Goal: Information Seeking & Learning: Learn about a topic

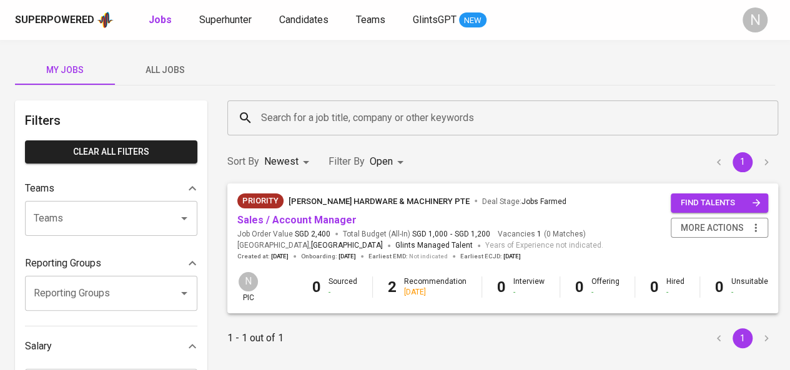
click at [149, 77] on button "All Jobs" at bounding box center [165, 70] width 100 height 30
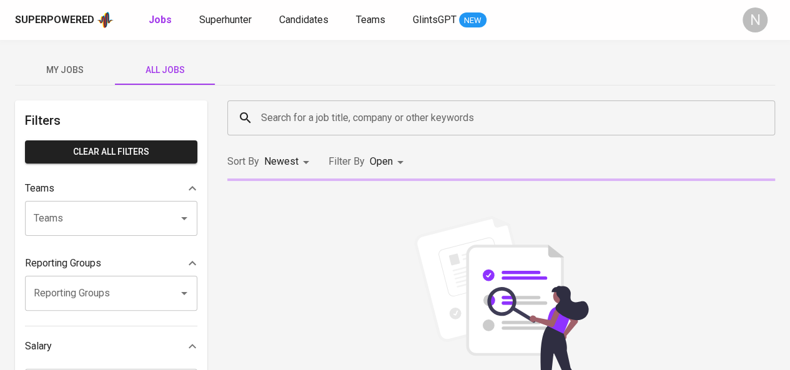
click at [130, 219] on input "Teams" at bounding box center [94, 219] width 126 height 24
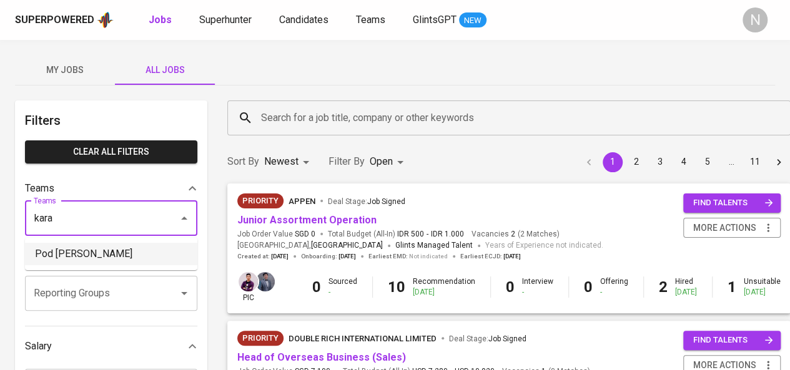
click at [119, 247] on li "Pod [PERSON_NAME]" at bounding box center [111, 254] width 172 height 22
type input "kara"
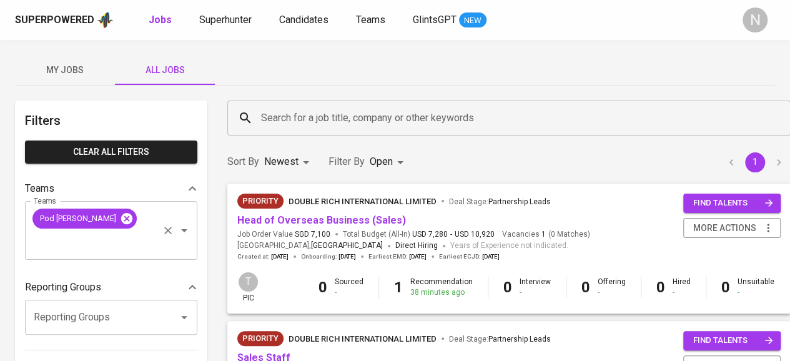
click at [120, 219] on icon at bounding box center [127, 219] width 14 height 14
click at [88, 230] on input "Teams" at bounding box center [94, 242] width 126 height 24
click at [111, 230] on input "Teams" at bounding box center [94, 242] width 126 height 24
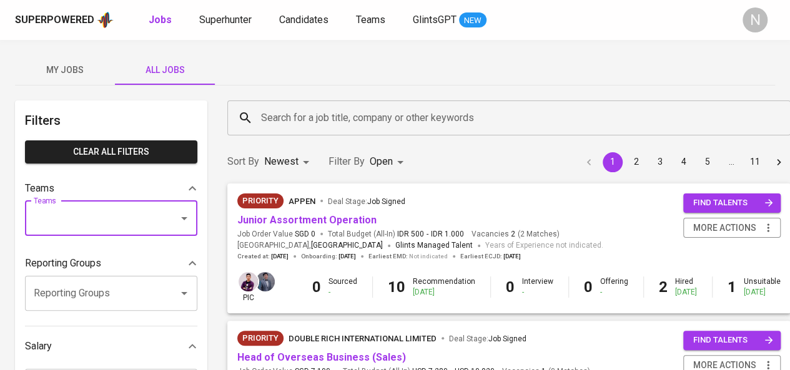
click at [252, 127] on div "Search for a job title, company or other keywords" at bounding box center [508, 118] width 563 height 35
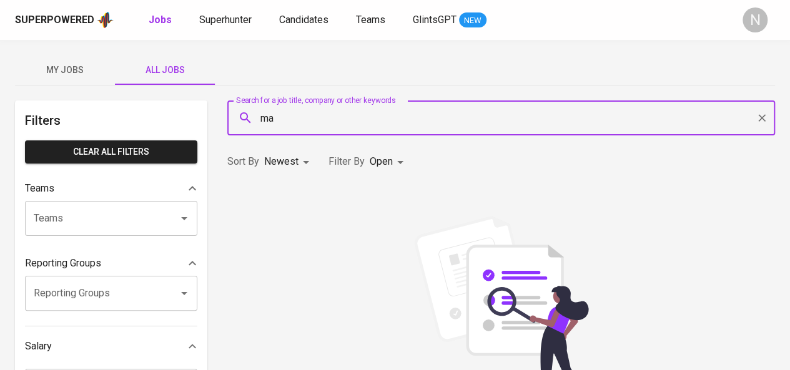
type input "m"
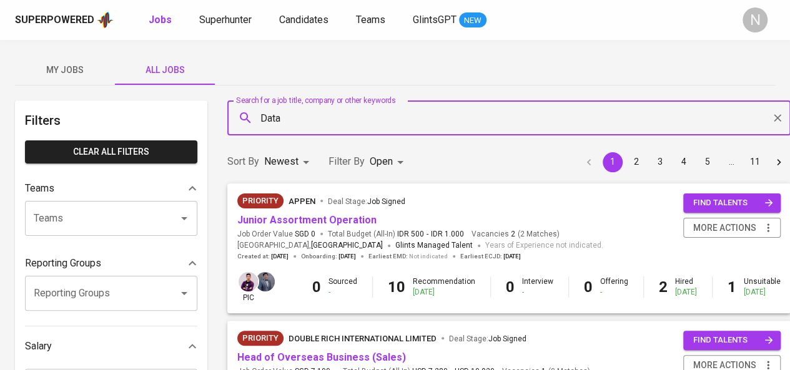
type input "Data"
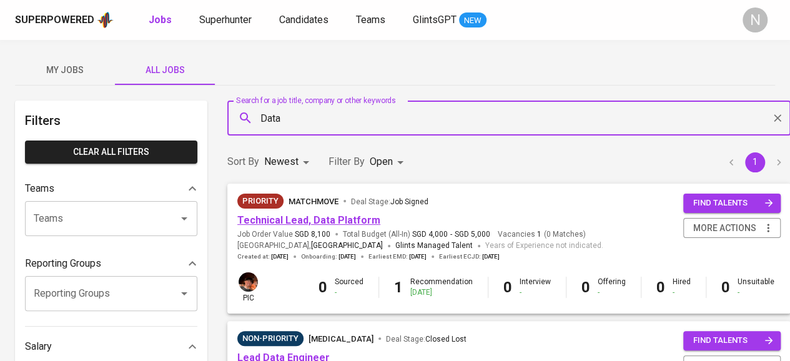
click at [341, 215] on link "Technical Lead, Data Platform" at bounding box center [308, 220] width 143 height 12
